Goal: Task Accomplishment & Management: Complete application form

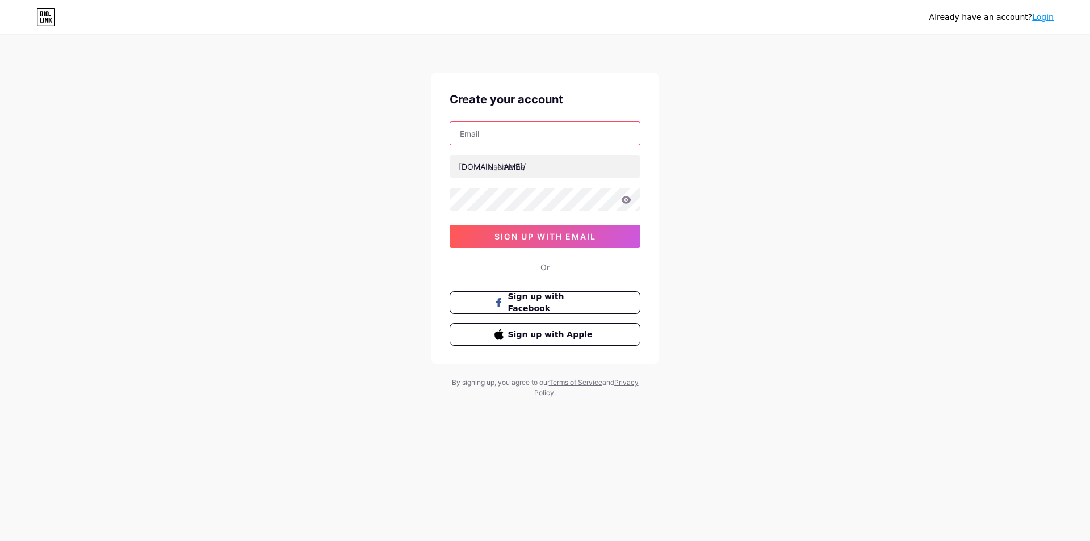
click at [516, 128] on input "text" at bounding box center [545, 133] width 190 height 23
paste input "[EMAIL_ADDRESS][DOMAIN_NAME]"
type input "[EMAIL_ADDRESS][DOMAIN_NAME]"
click at [528, 164] on input "text" at bounding box center [545, 166] width 190 height 23
type input "s"
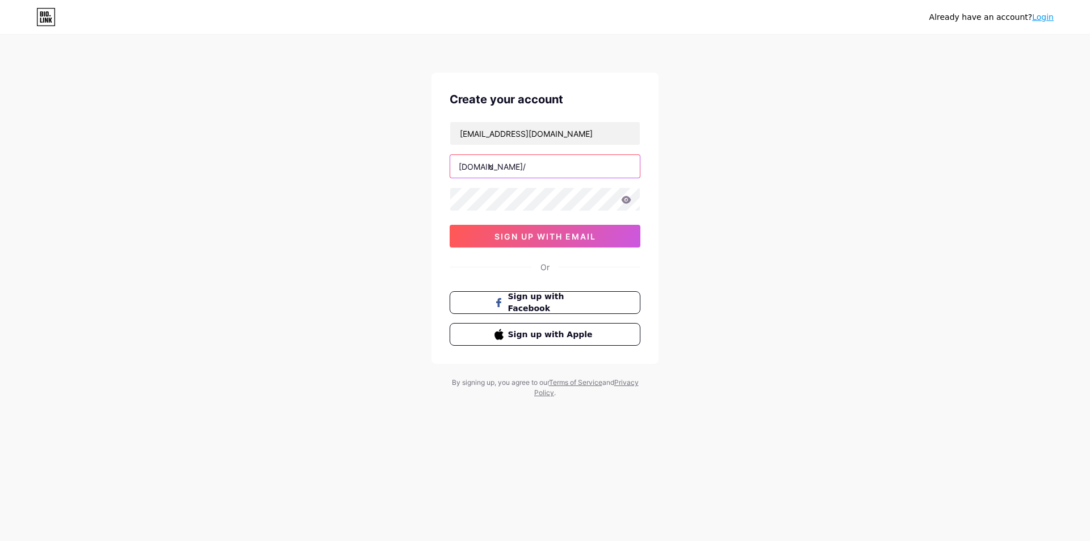
type input "ch"
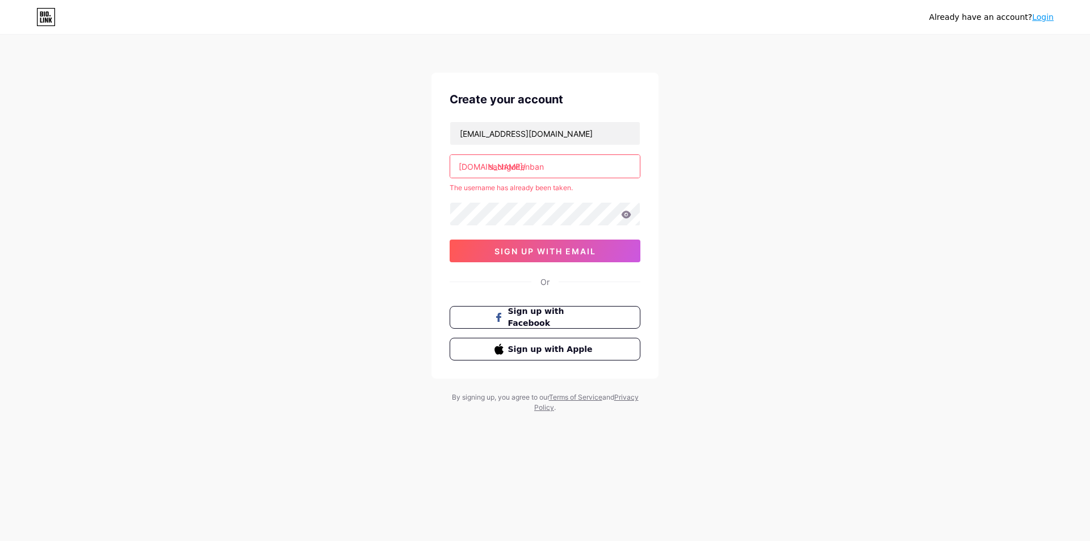
type input "sachgoitenban"
drag, startPoint x: 352, startPoint y: 145, endPoint x: 350, endPoint y: 140, distance: 5.9
click at [1045, 19] on link "Login" at bounding box center [1043, 16] width 22 height 9
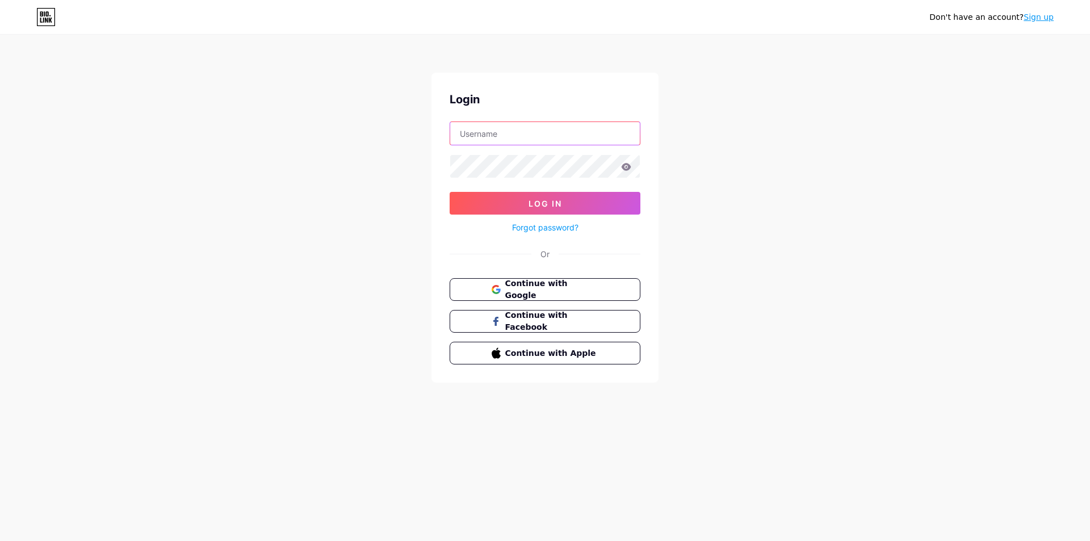
click at [540, 137] on input "text" at bounding box center [545, 133] width 190 height 23
click at [443, 152] on div "Login Log In Forgot password? Or Continue with Google Continue with Facebook Co…" at bounding box center [545, 228] width 227 height 310
click at [463, 137] on input "text" at bounding box center [545, 133] width 190 height 23
type input "sac"
click at [568, 278] on button "Continue with Google" at bounding box center [545, 289] width 194 height 23
